Goal: Navigation & Orientation: Find specific page/section

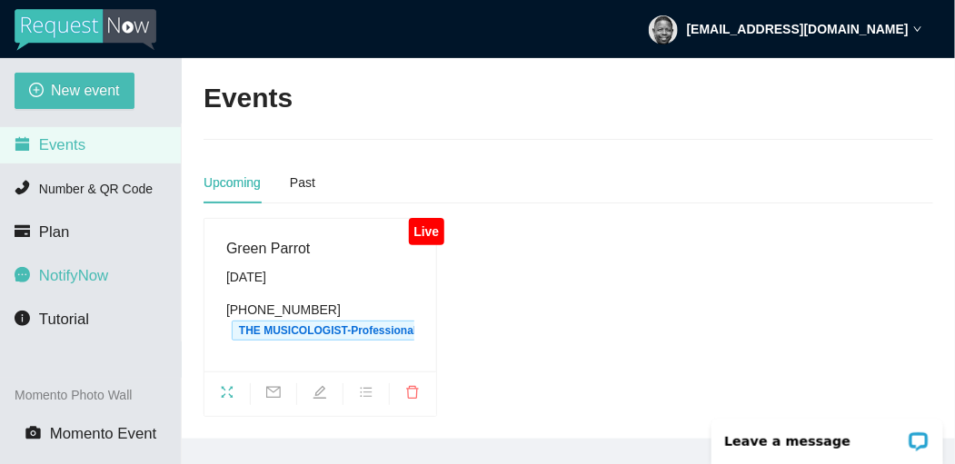
scroll to position [131, 0]
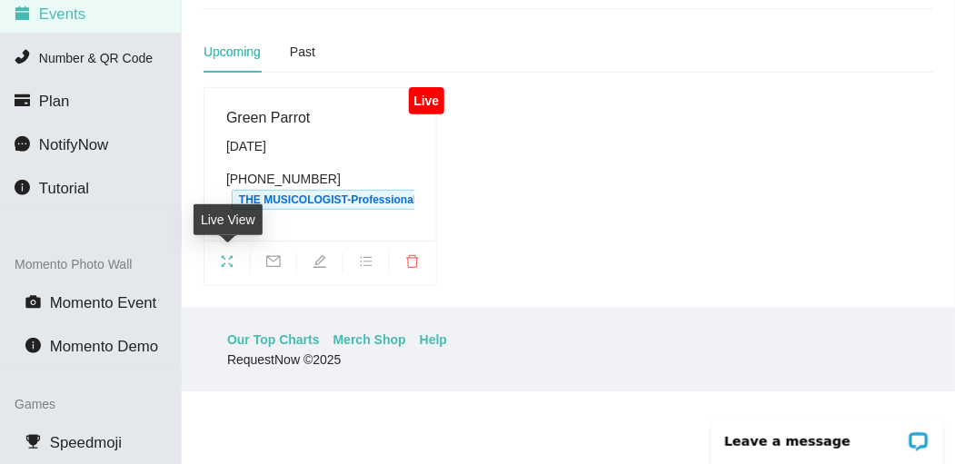
click at [230, 258] on icon "fullscreen" at bounding box center [227, 262] width 15 height 15
